Goal: Use online tool/utility: Utilize a website feature to perform a specific function

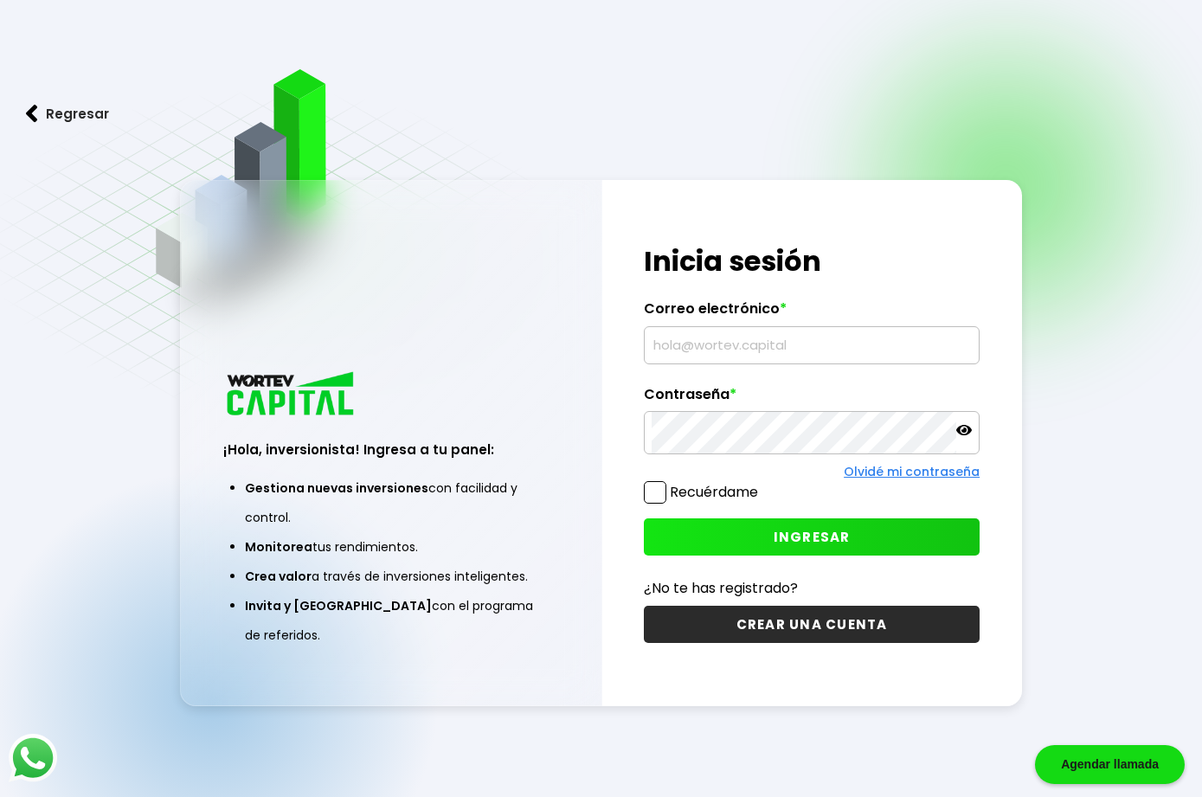
click at [738, 364] on input "text" at bounding box center [812, 345] width 320 height 36
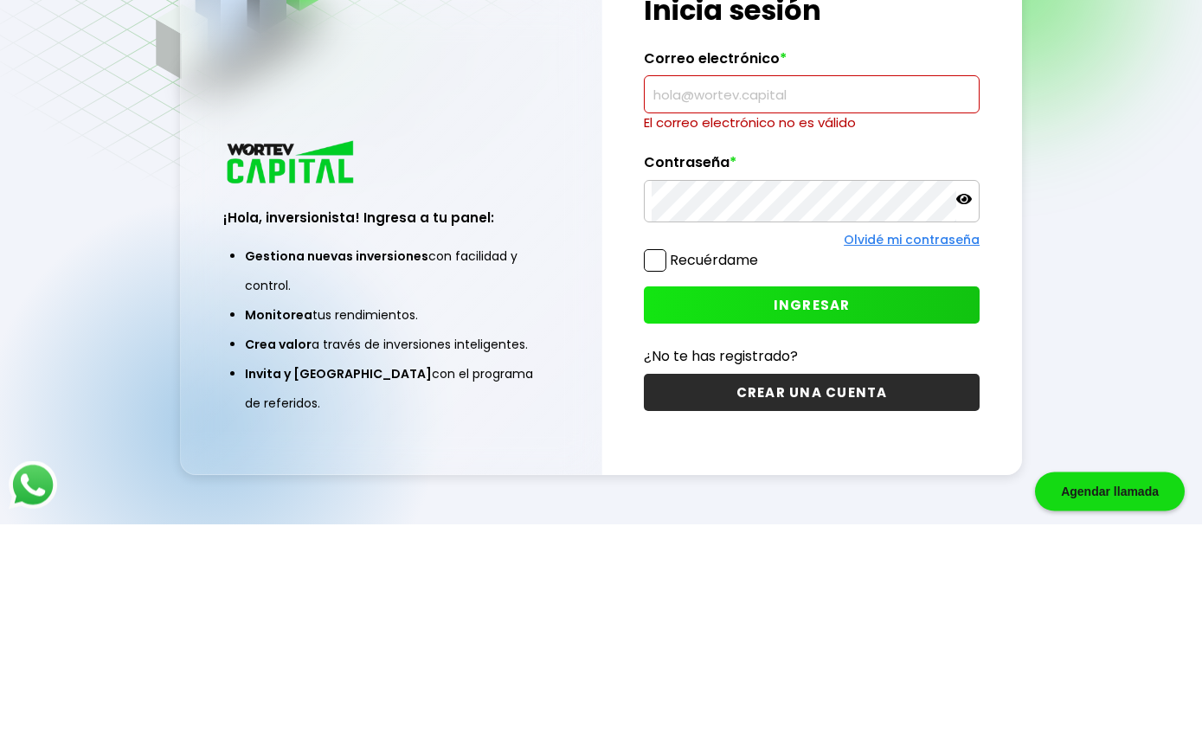
scroll to position [156, 0]
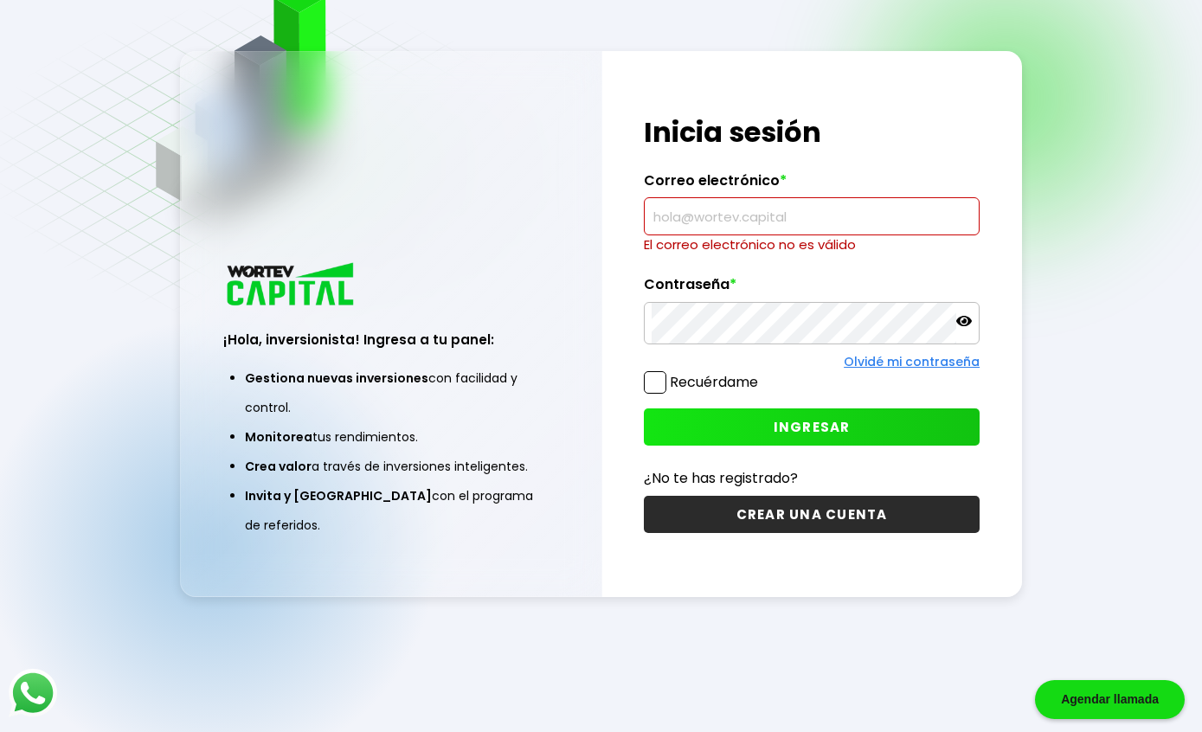
type input "[EMAIL_ADDRESS][DOMAIN_NAME]"
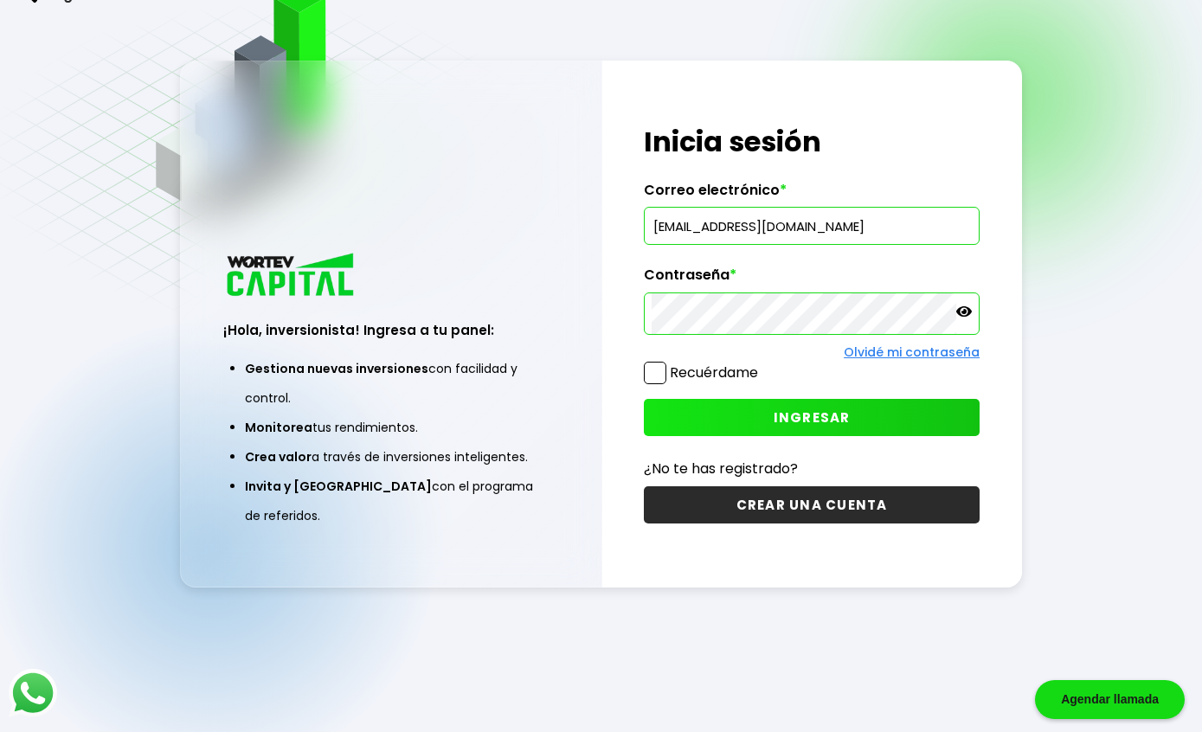
click at [819, 409] on span "INGRESAR" at bounding box center [812, 418] width 77 height 18
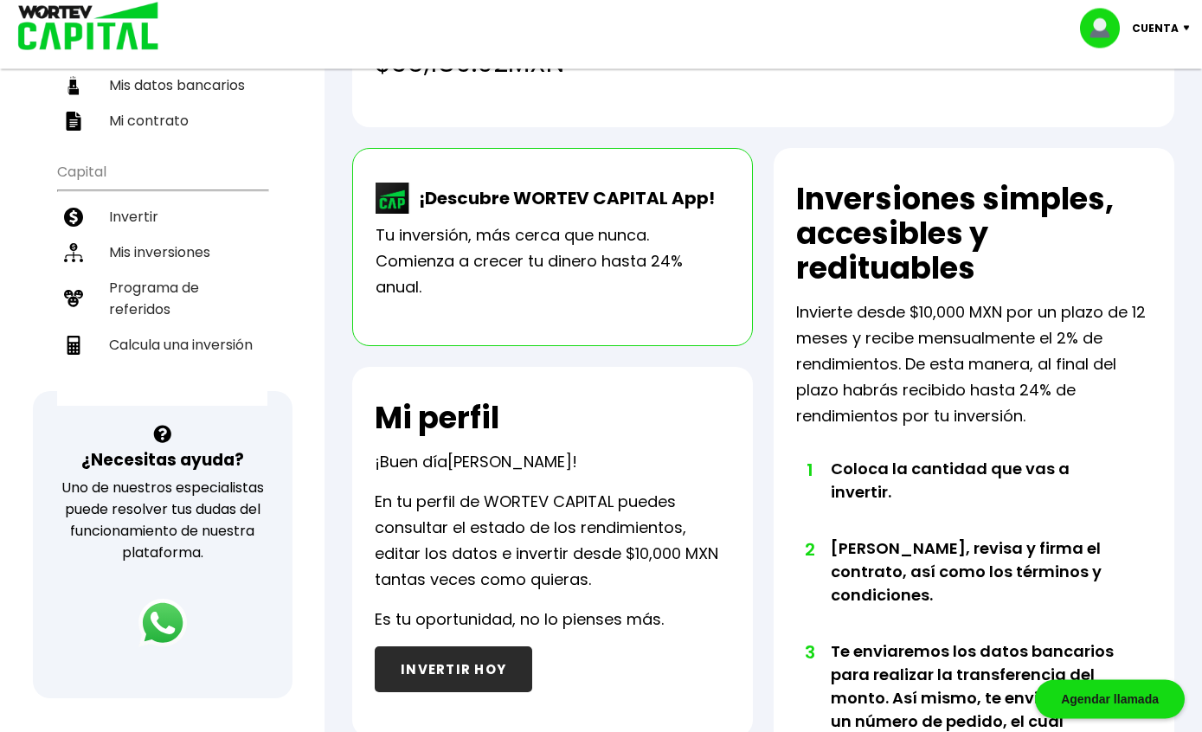
scroll to position [276, 0]
click at [170, 236] on li "Mis inversiones" at bounding box center [162, 252] width 210 height 35
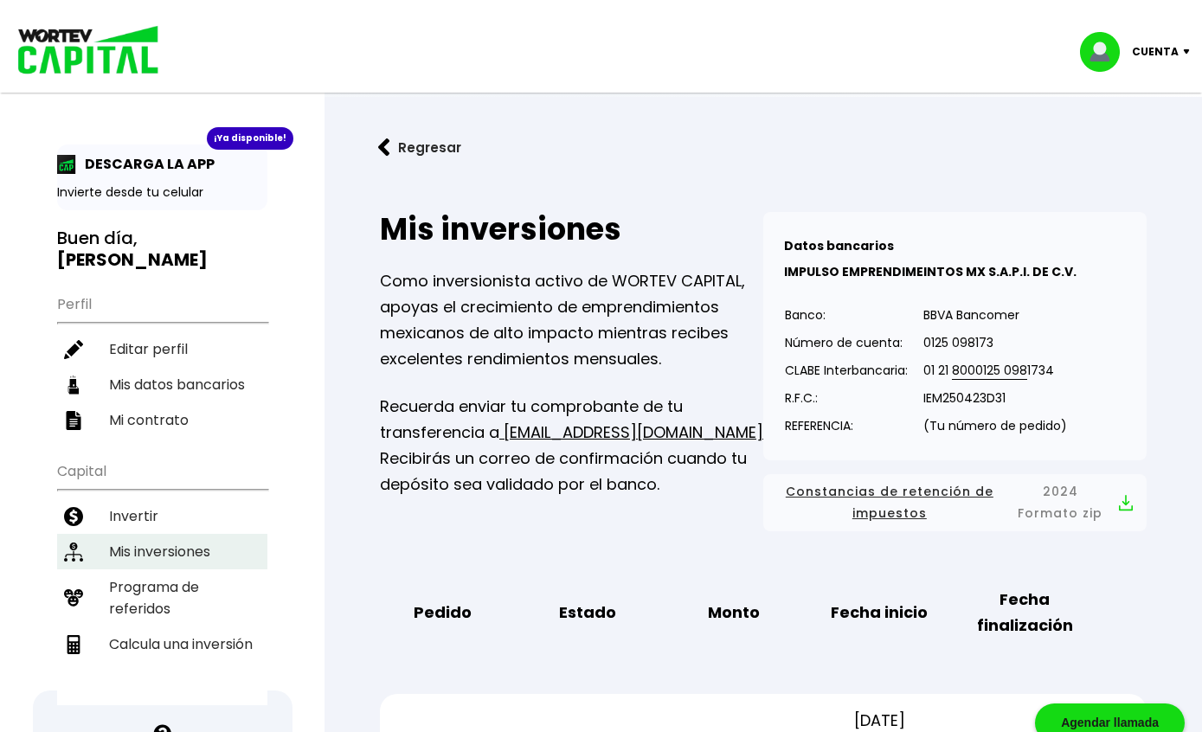
scroll to position [40, 0]
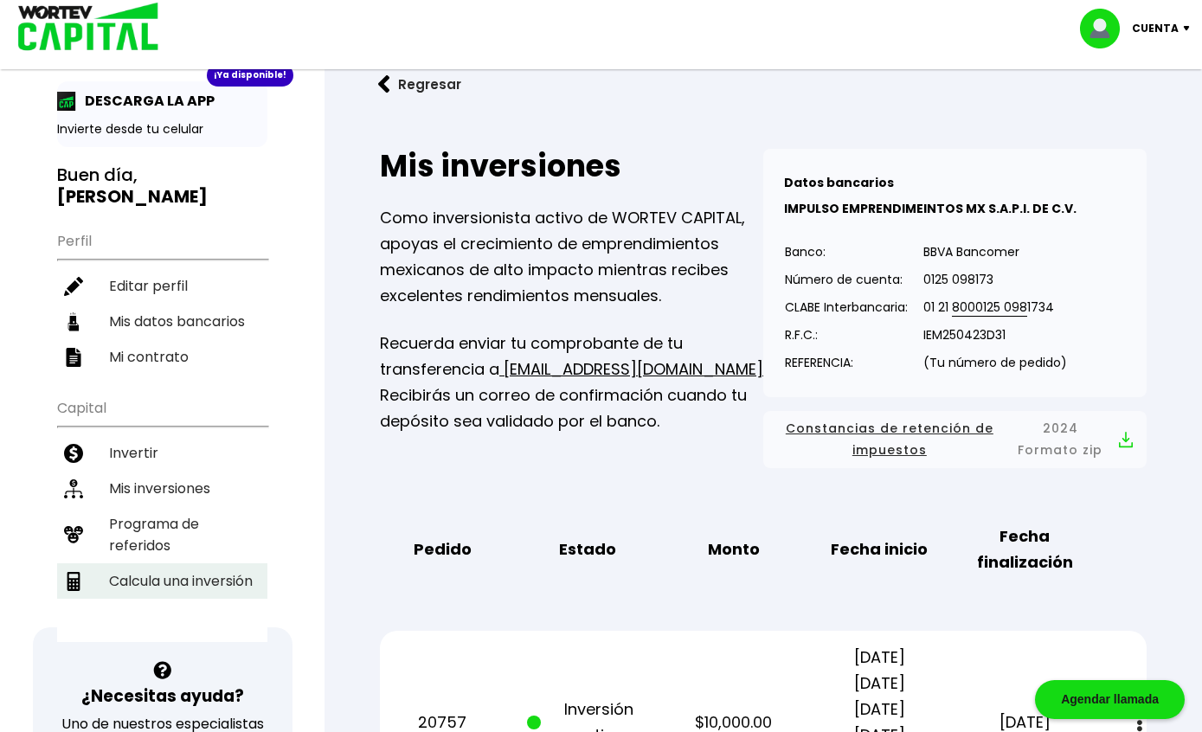
click at [195, 565] on li "Calcula una inversión" at bounding box center [162, 581] width 210 height 35
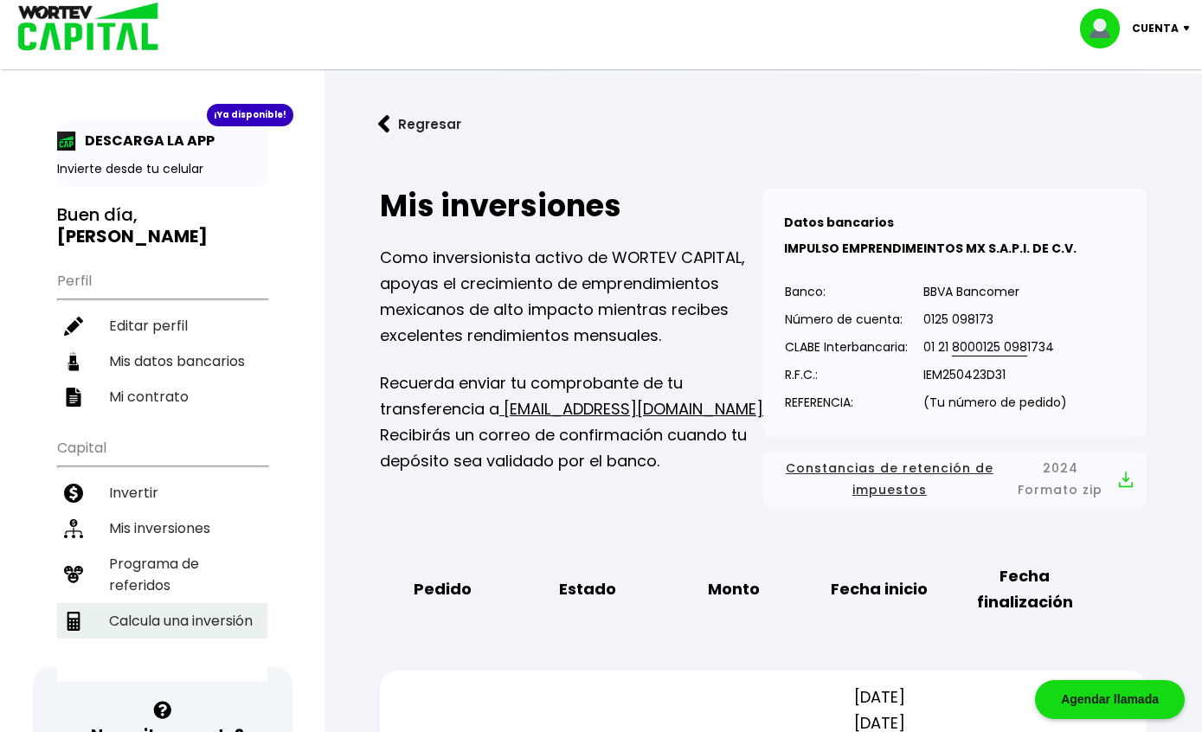
select select "1"
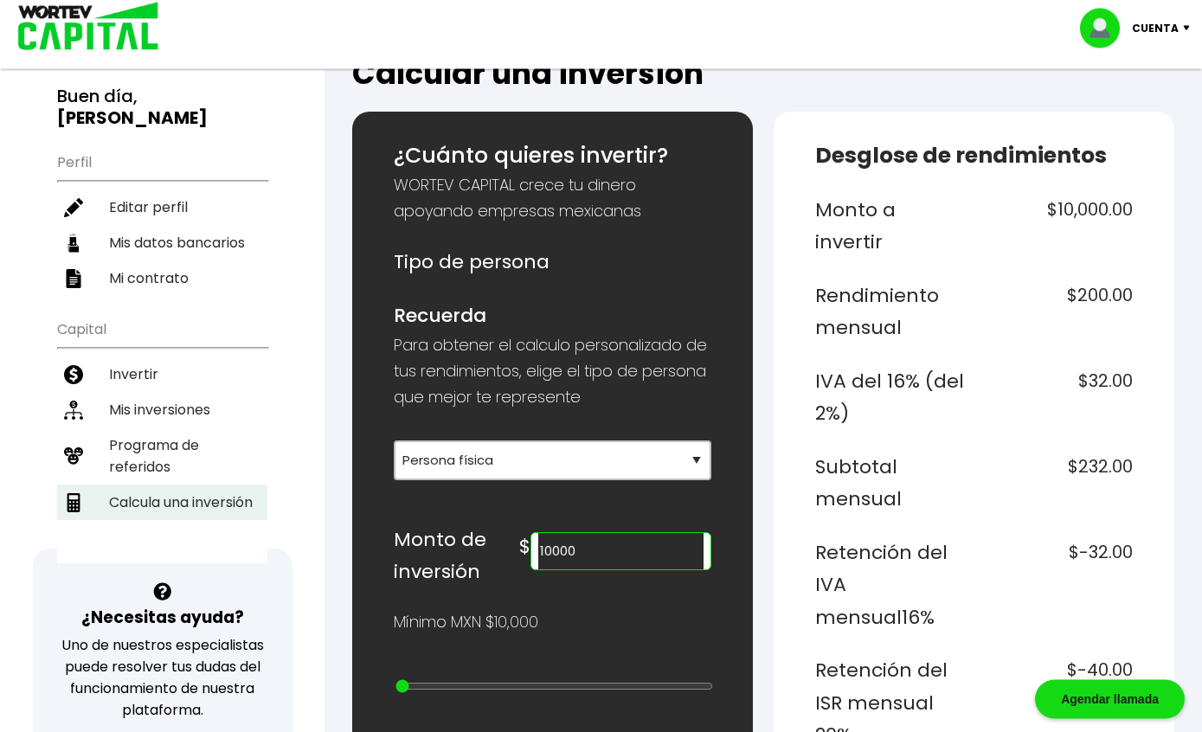
scroll to position [114, 0]
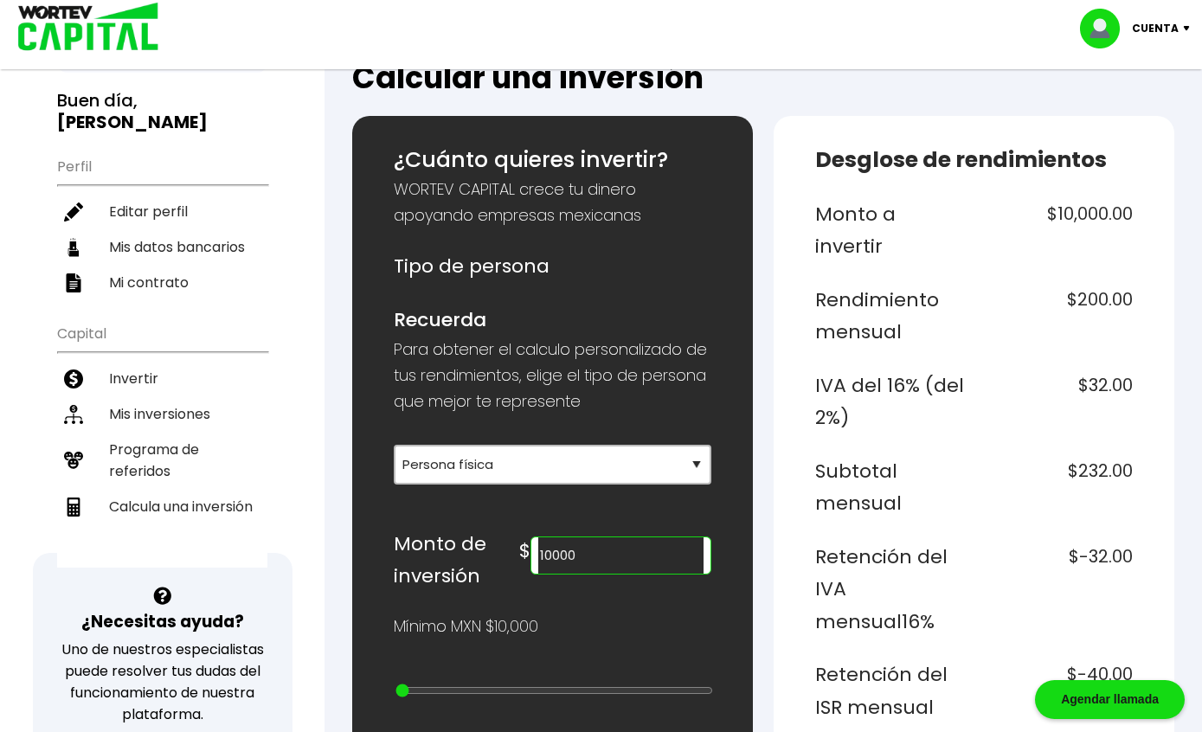
click at [603, 557] on input "10000" at bounding box center [621, 556] width 166 height 36
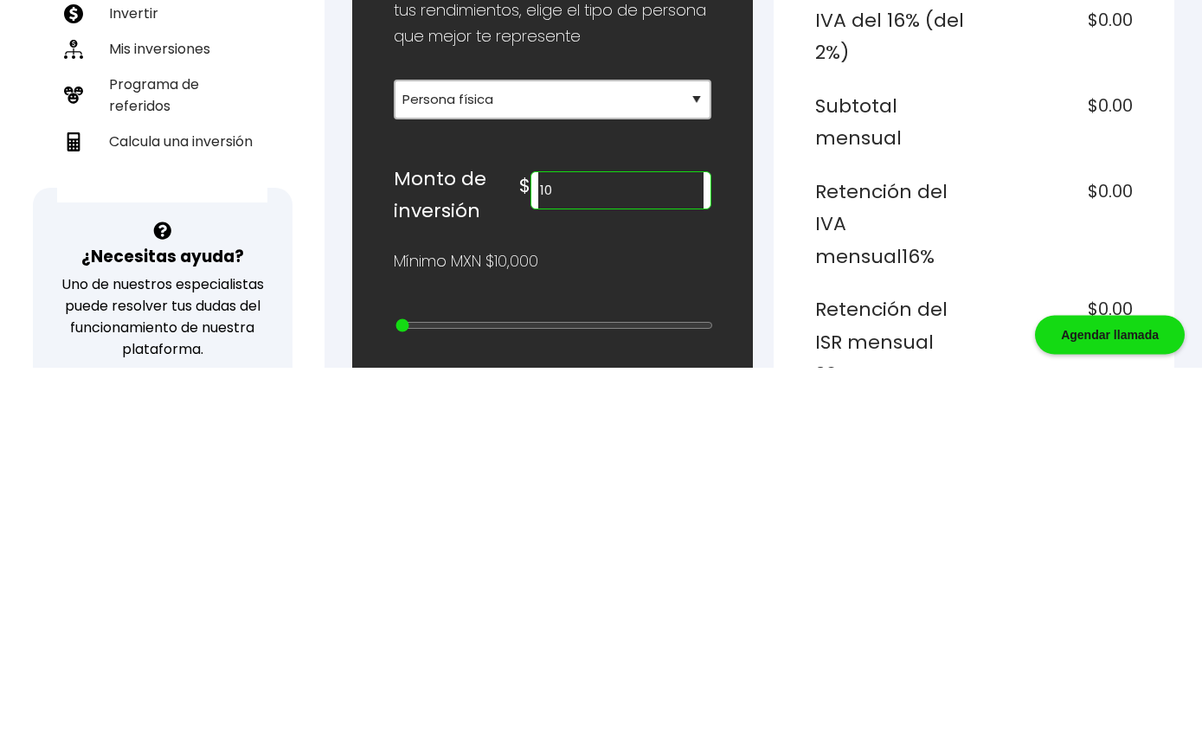
type input "1"
type input "1000000"
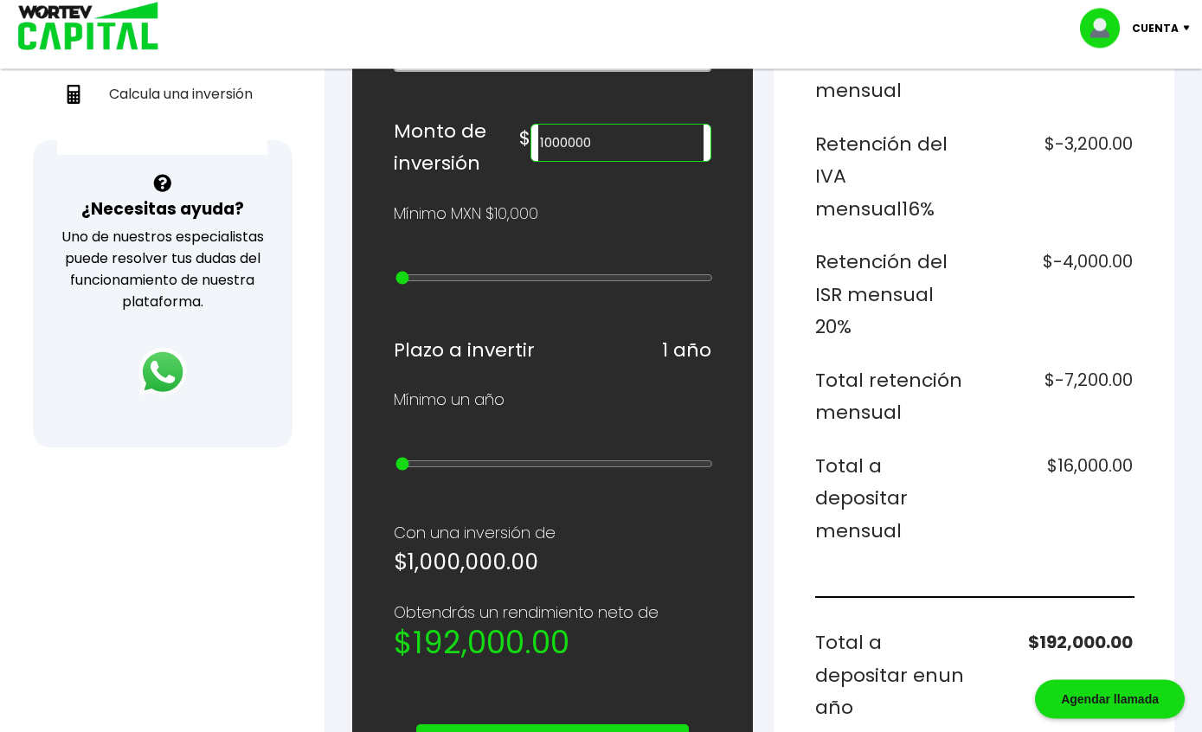
scroll to position [527, 0]
type input "6"
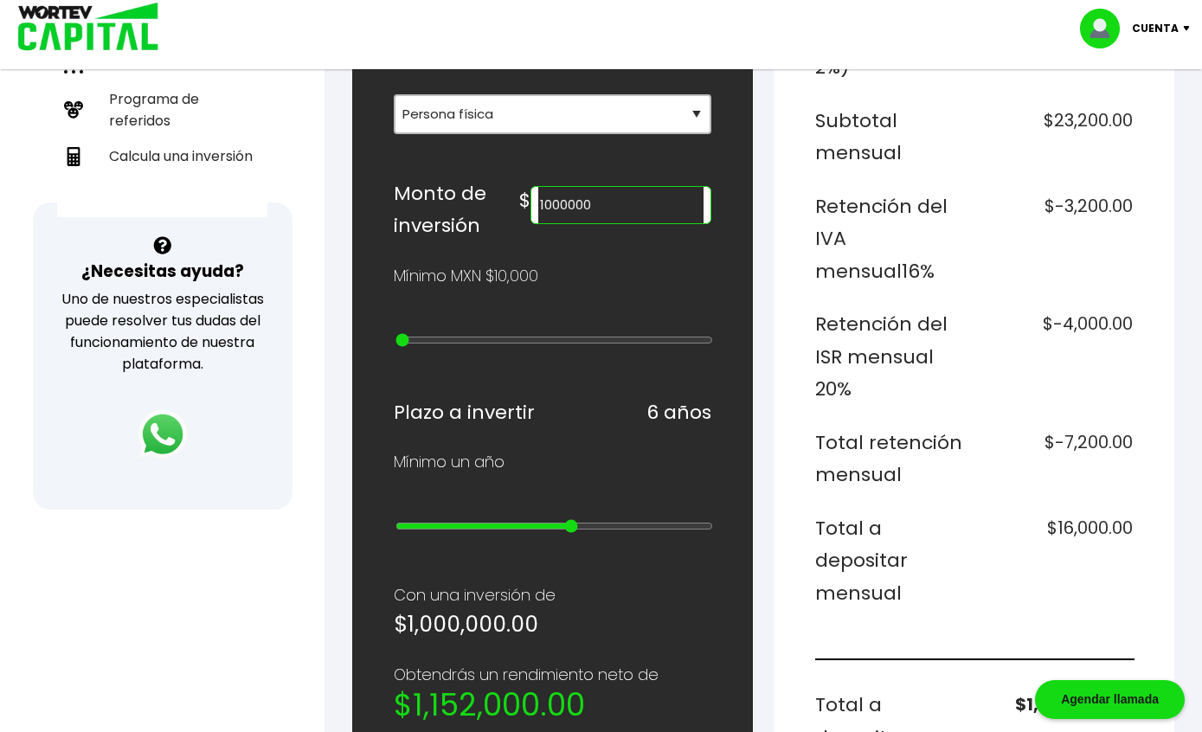
scroll to position [464, 0]
click at [628, 209] on input "1000000" at bounding box center [621, 206] width 166 height 36
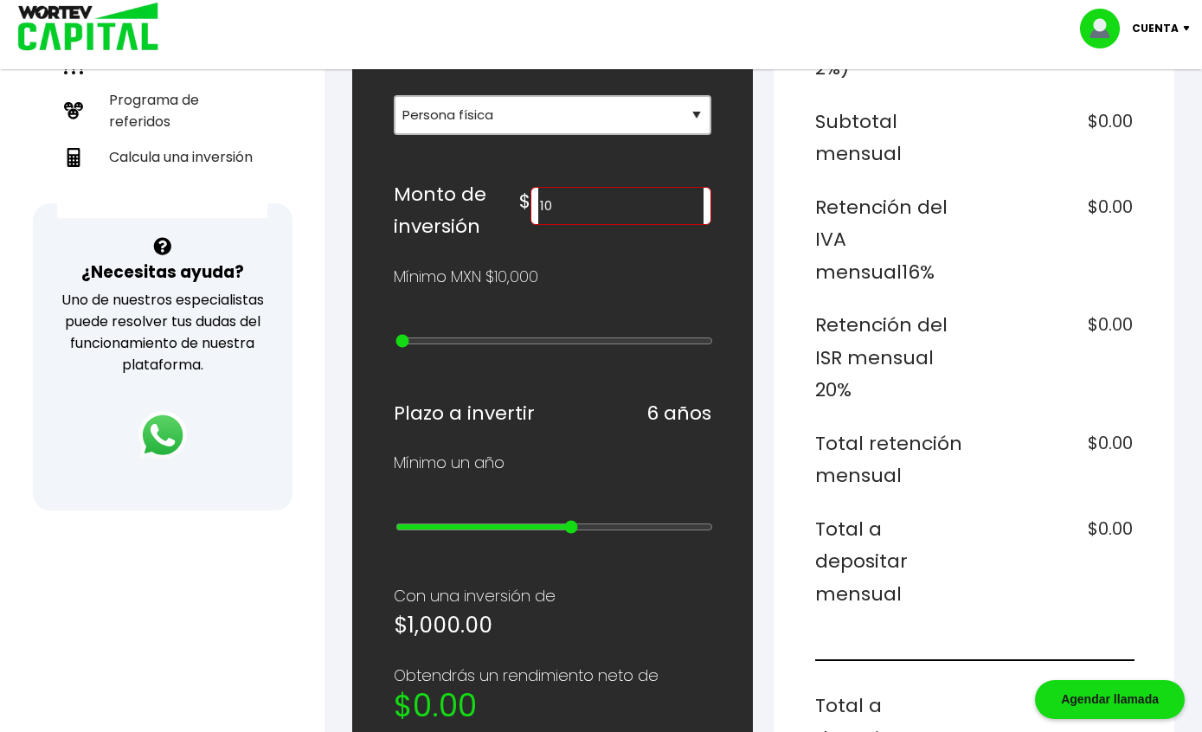
type input "1"
type input "2000000"
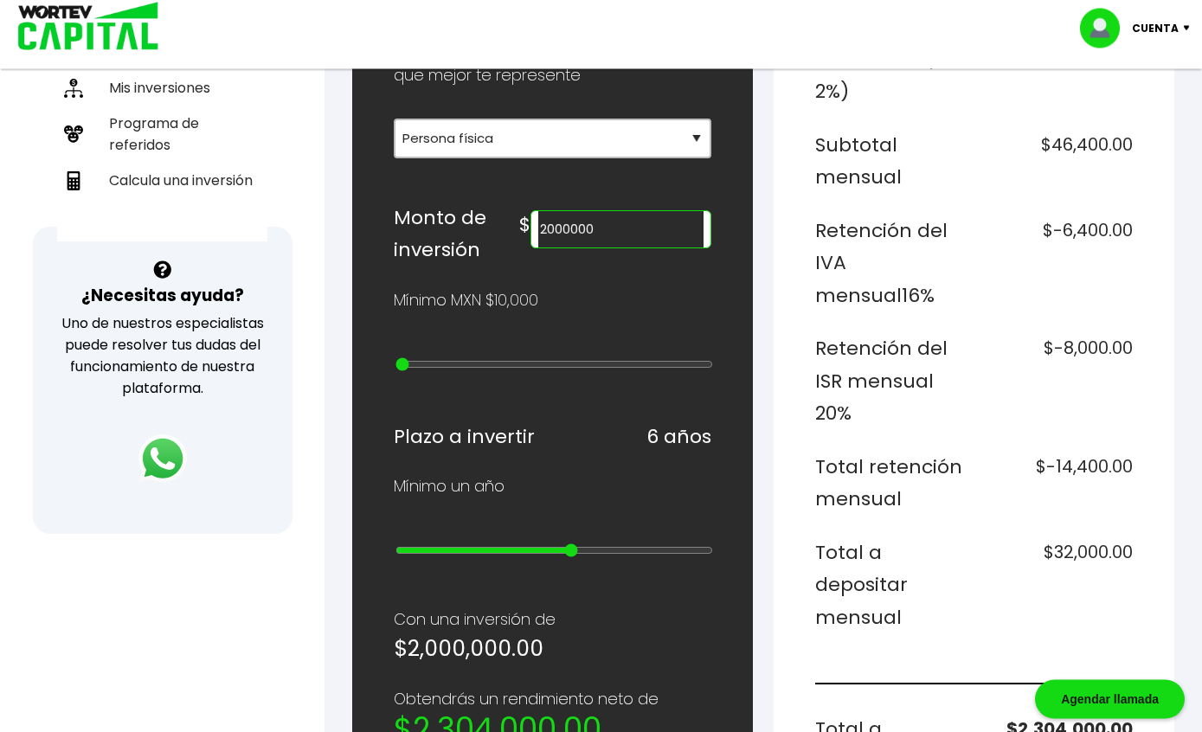
scroll to position [512, 0]
